Goal: Information Seeking & Learning: Learn about a topic

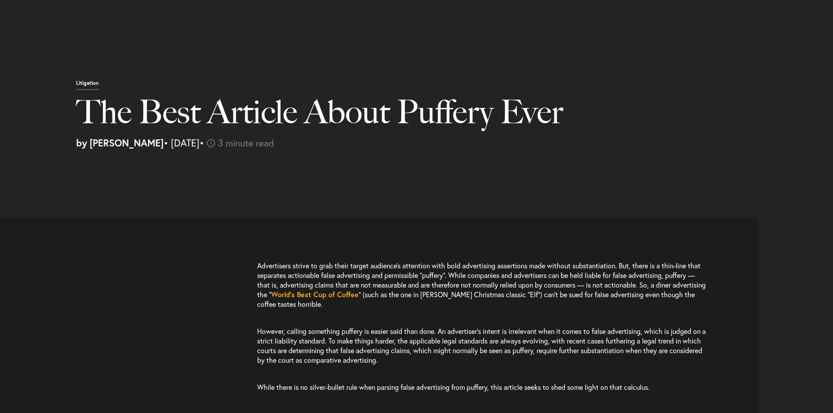
select select "US"
select select "Austin"
select select "Business and Civil Litigation"
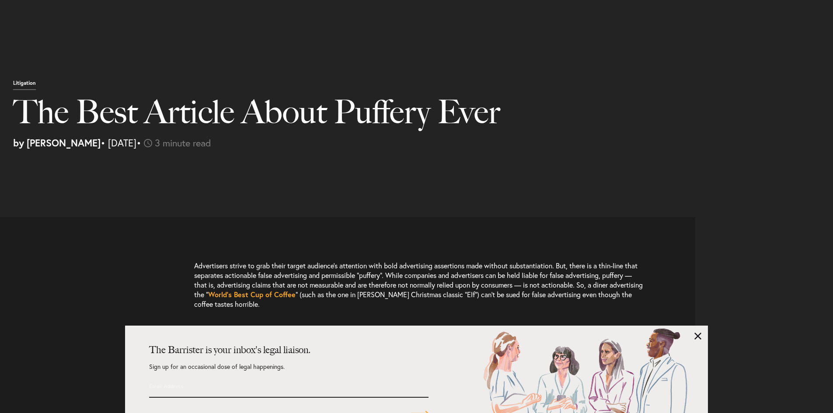
scroll to position [131, 0]
click at [698, 335] on link at bounding box center [697, 336] width 7 height 7
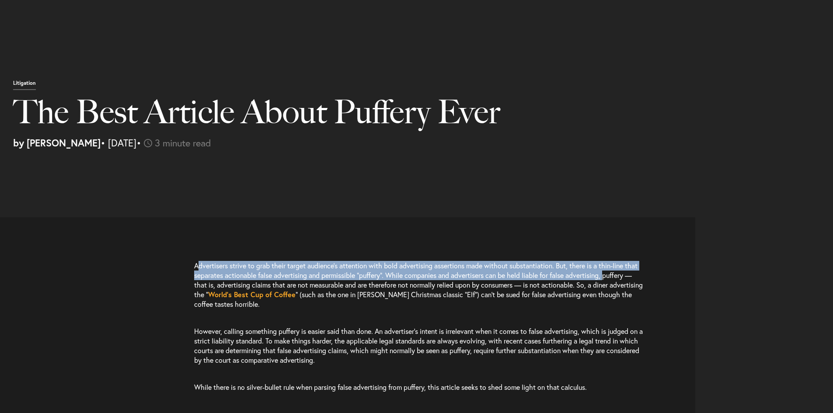
drag, startPoint x: 197, startPoint y: 135, endPoint x: 188, endPoint y: 156, distance: 22.7
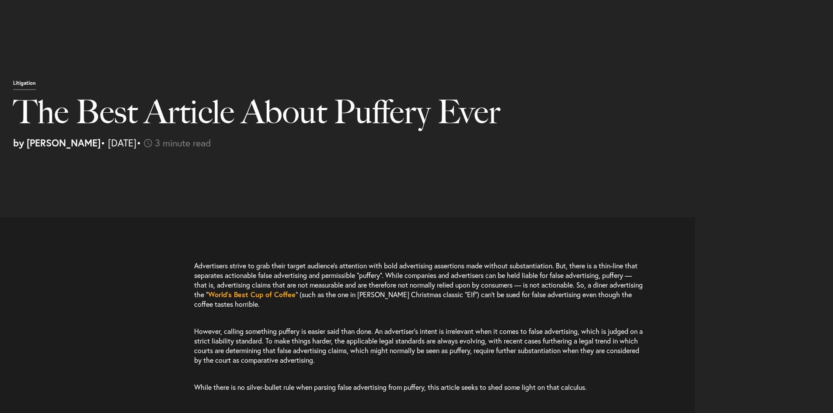
click at [219, 261] on p "Advertisers strive to grab their target audience’s attention with bold advertis…" at bounding box center [419, 289] width 451 height 57
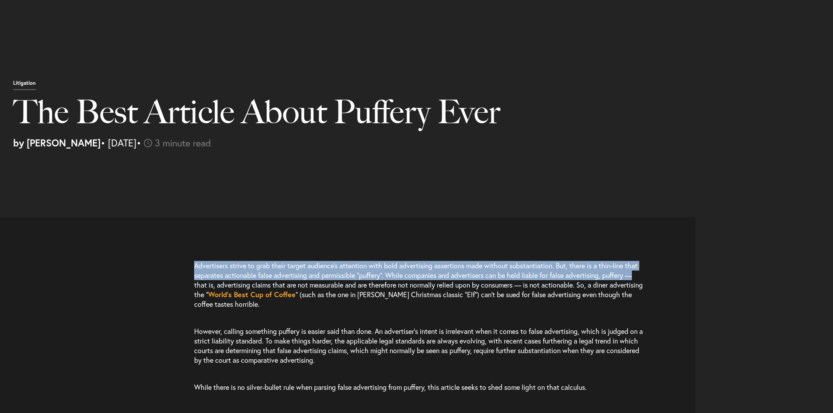
drag, startPoint x: 193, startPoint y: 134, endPoint x: 221, endPoint y: 155, distance: 35.6
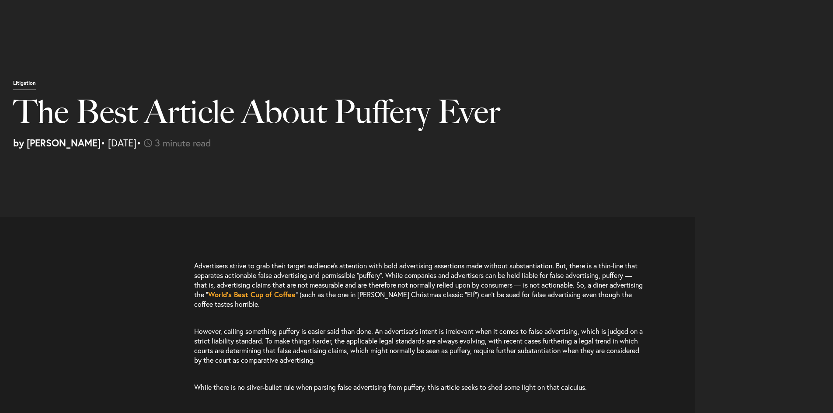
drag, startPoint x: 194, startPoint y: 302, endPoint x: 525, endPoint y: 344, distance: 333.7
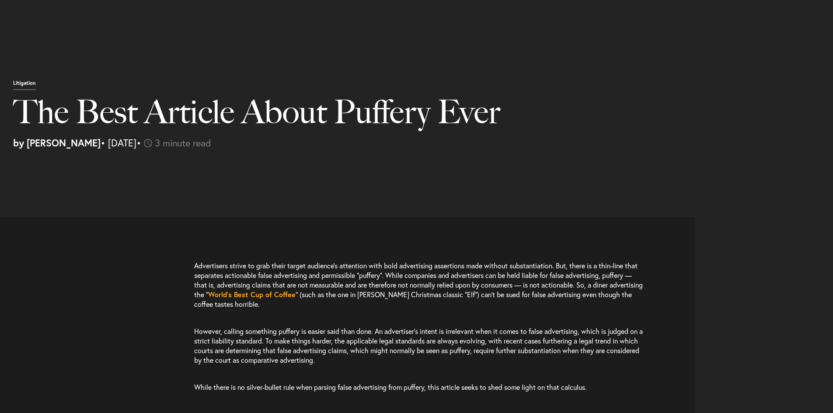
scroll to position [700, 0]
drag, startPoint x: 279, startPoint y: 274, endPoint x: 322, endPoint y: 283, distance: 43.4
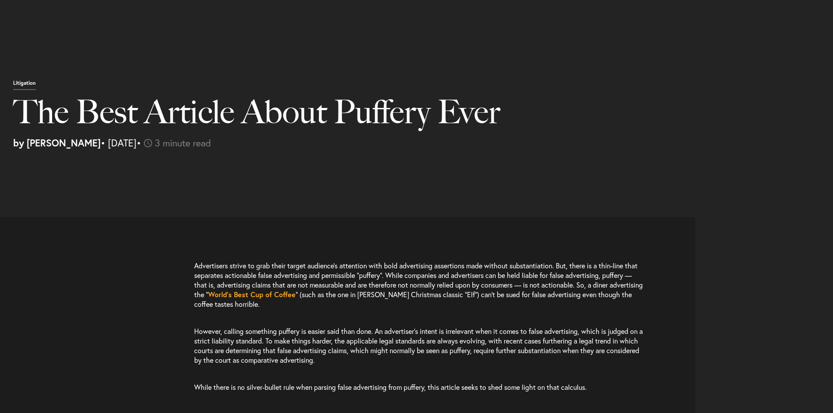
drag, startPoint x: 204, startPoint y: 273, endPoint x: 225, endPoint y: 337, distance: 67.3
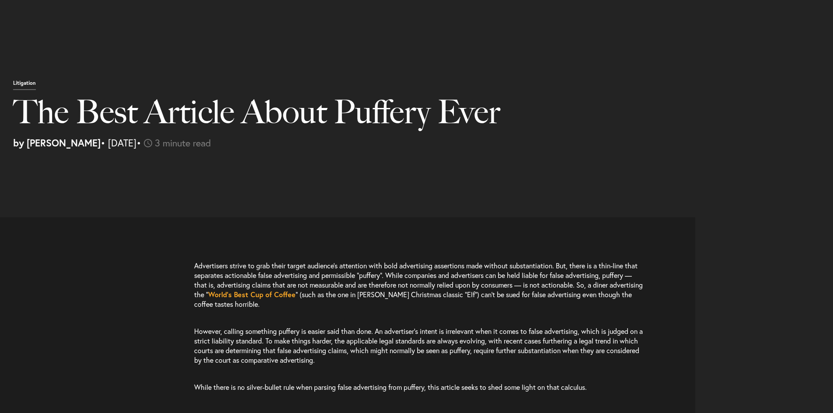
drag, startPoint x: 329, startPoint y: 241, endPoint x: 425, endPoint y: 277, distance: 102.8
drag, startPoint x: 470, startPoint y: 261, endPoint x: 473, endPoint y: 267, distance: 6.7
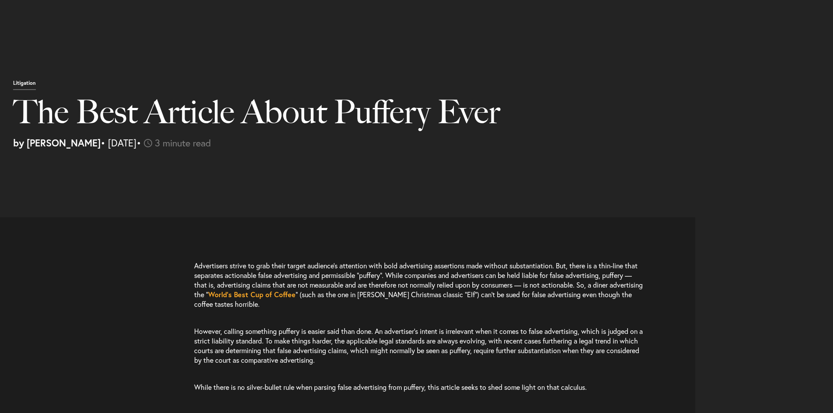
drag, startPoint x: 243, startPoint y: 186, endPoint x: 325, endPoint y: 200, distance: 83.4
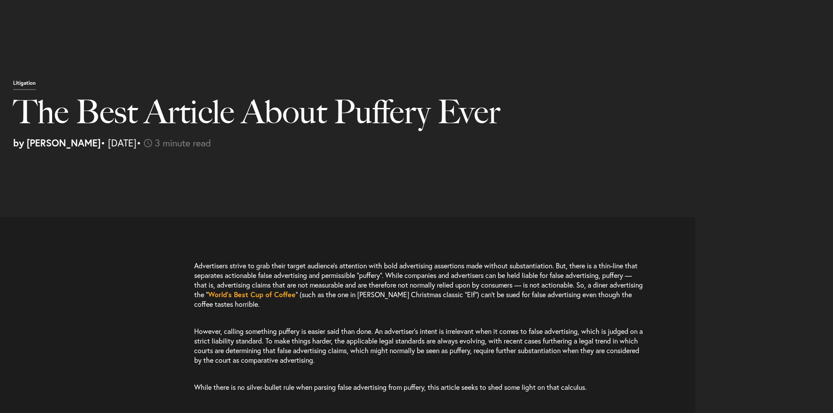
drag, startPoint x: 257, startPoint y: 187, endPoint x: 328, endPoint y: 198, distance: 72.0
copy p "When an advertising claim is boastful and exaggerated to the degree where it is…"
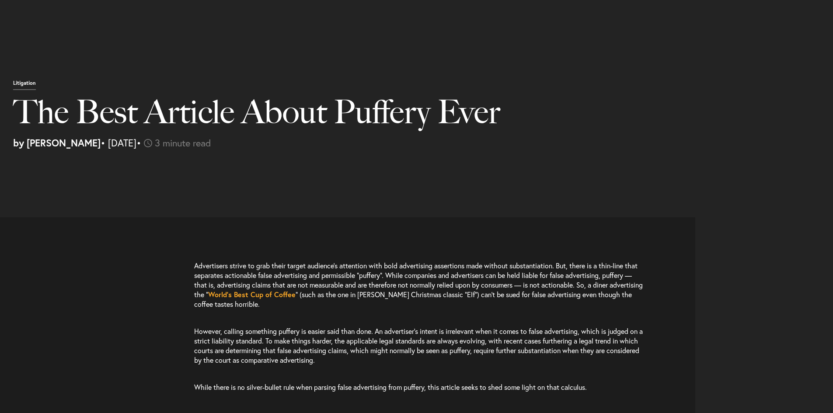
drag, startPoint x: 244, startPoint y: 349, endPoint x: 516, endPoint y: 356, distance: 271.2
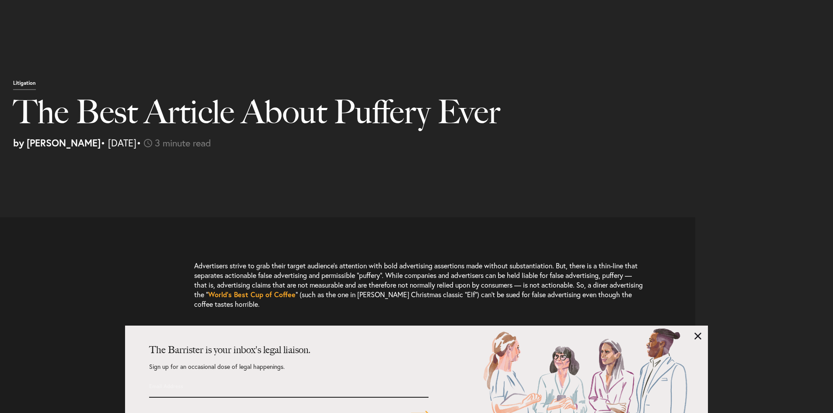
scroll to position [1137, 0]
drag, startPoint x: 240, startPoint y: 174, endPoint x: 400, endPoint y: 194, distance: 161.2
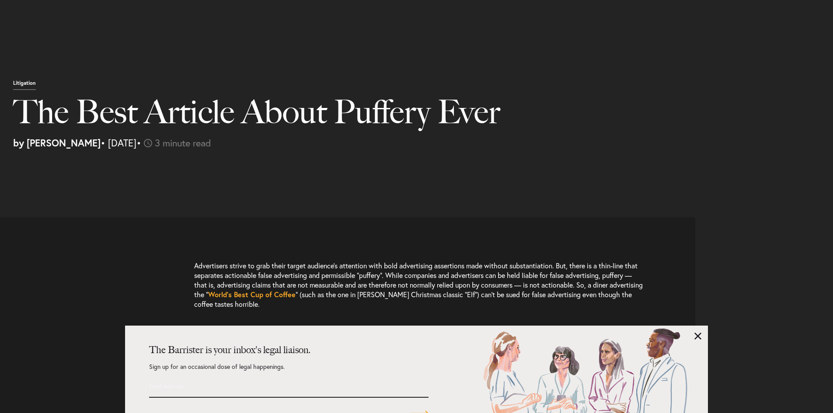
drag, startPoint x: 207, startPoint y: 170, endPoint x: 269, endPoint y: 180, distance: 63.0
drag, startPoint x: 386, startPoint y: 185, endPoint x: 564, endPoint y: 206, distance: 179.2
copy p "advertisers and marketers must take care to ensure that claims are made that ar…"
